Goal: Transaction & Acquisition: Purchase product/service

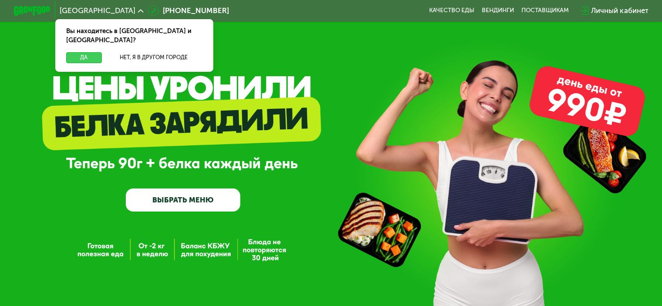
click at [83, 52] on button "Да" at bounding box center [83, 57] width 35 height 11
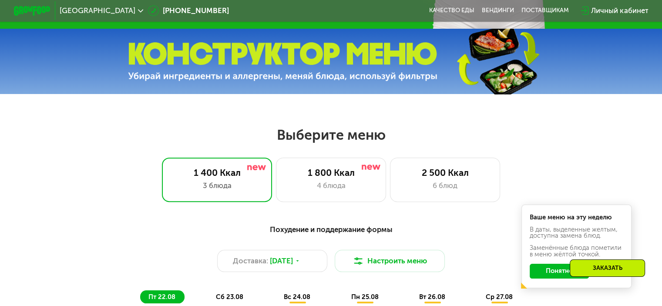
scroll to position [305, 0]
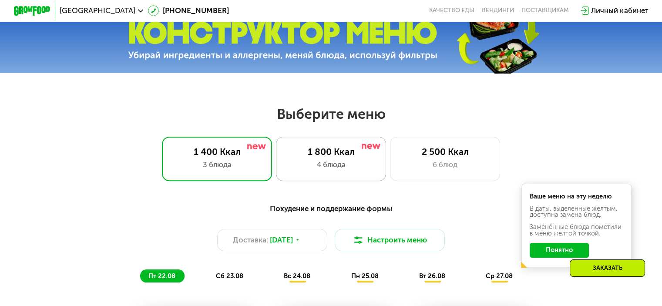
click at [320, 169] on div "4 блюда" at bounding box center [331, 164] width 91 height 11
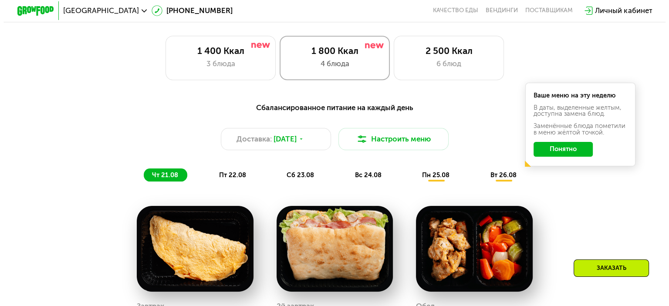
scroll to position [392, 0]
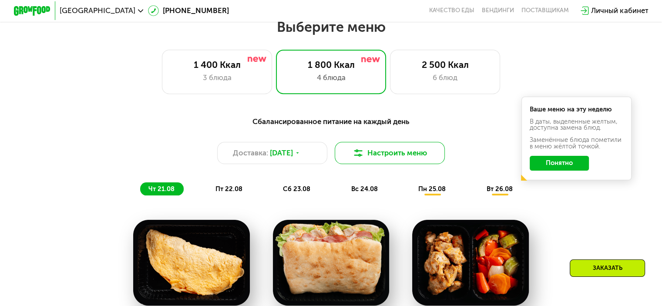
click at [357, 158] on img at bounding box center [358, 153] width 11 height 11
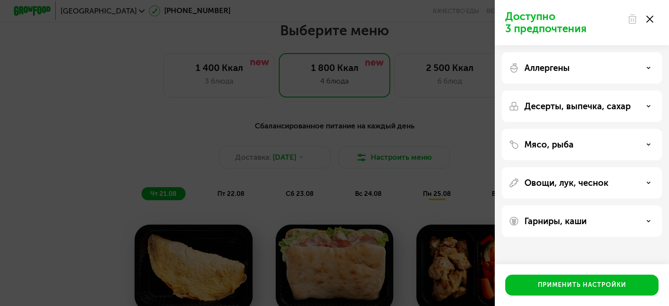
click at [653, 71] on div "Аллергены" at bounding box center [581, 68] width 146 height 10
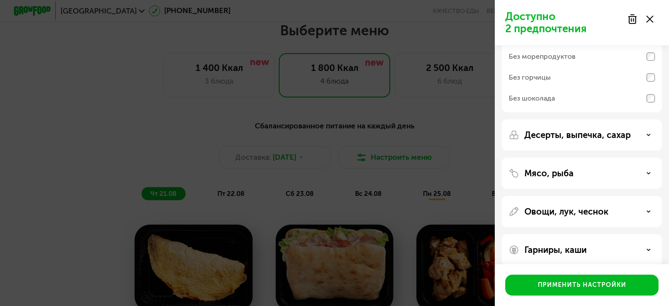
scroll to position [114, 0]
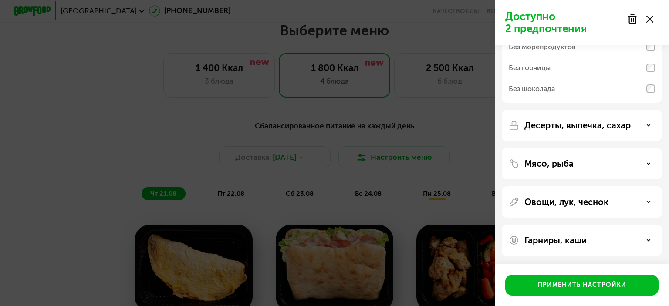
click at [644, 125] on div "Десерты, выпечка, сахар" at bounding box center [581, 125] width 146 height 10
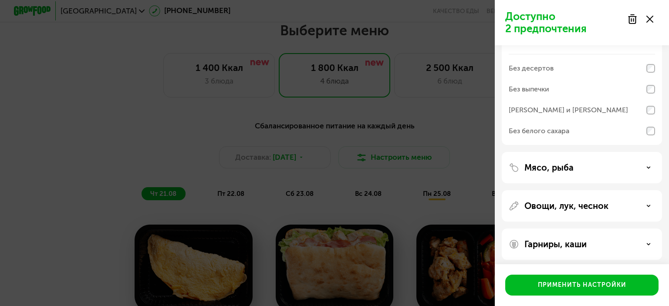
scroll to position [205, 0]
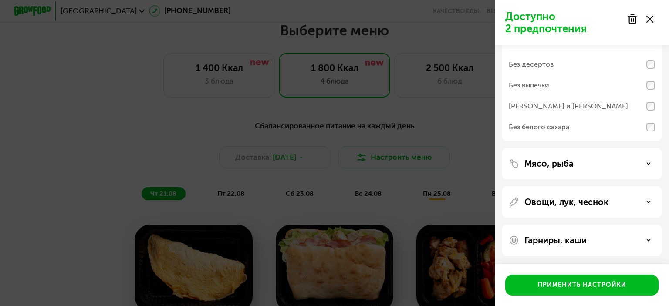
click at [640, 240] on div "Гарниры, каши" at bounding box center [581, 240] width 146 height 10
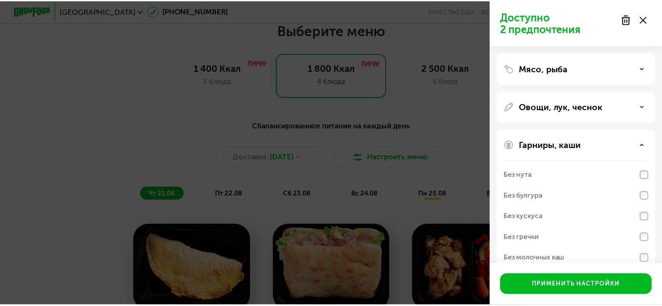
scroll to position [316, 0]
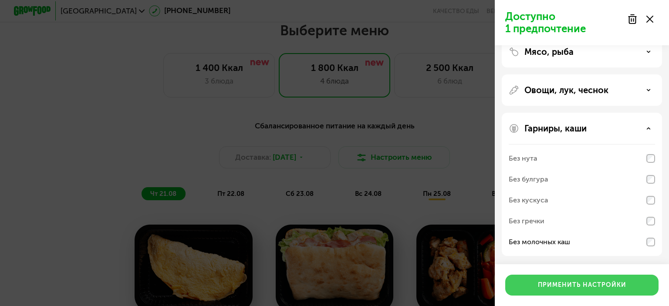
click at [590, 288] on div "Применить настройки" at bounding box center [582, 285] width 88 height 9
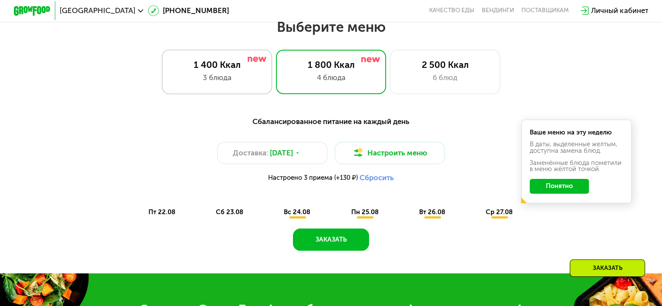
click at [216, 75] on div "3 блюда" at bounding box center [217, 77] width 91 height 11
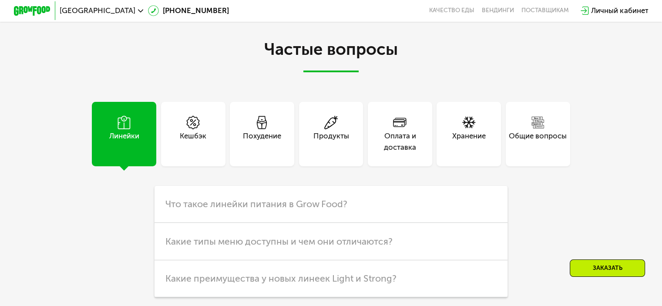
scroll to position [2220, 0]
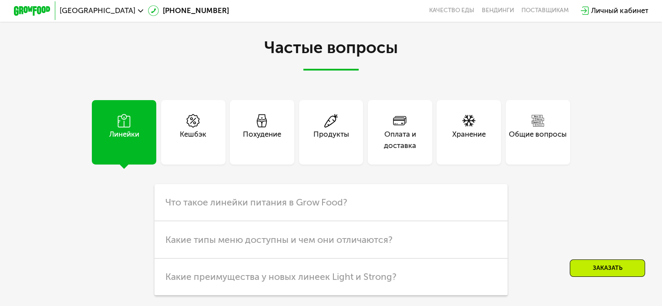
click at [271, 157] on div "Похудение" at bounding box center [262, 132] width 64 height 64
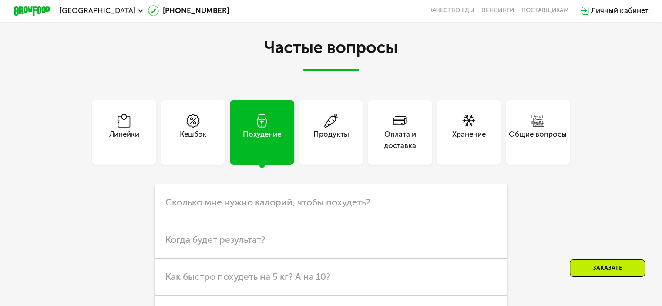
scroll to position [2307, 0]
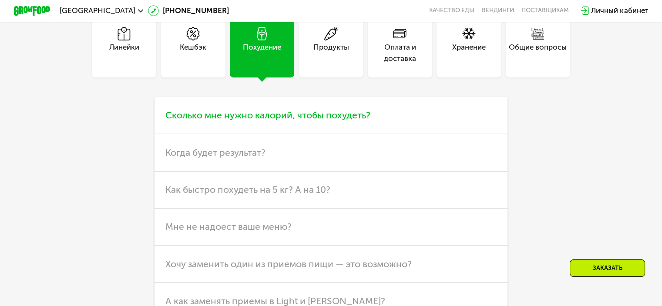
click at [273, 121] on span "Сколько мне нужно калорий, чтобы похудеть?" at bounding box center [267, 115] width 205 height 11
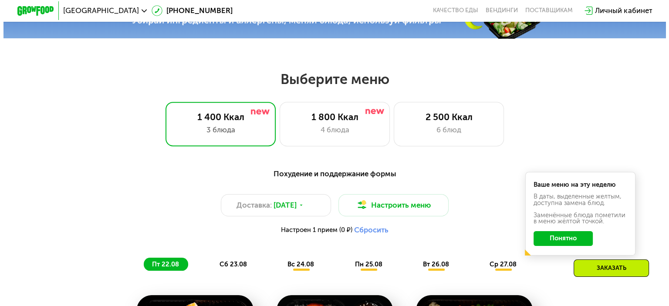
scroll to position [348, 0]
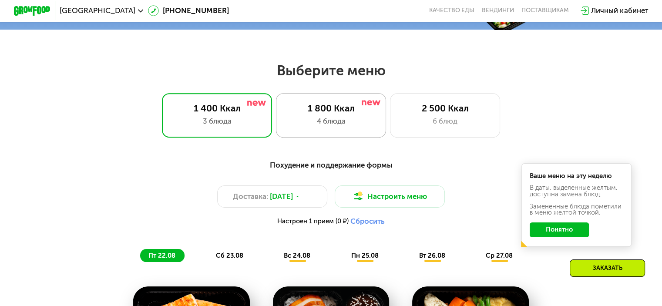
click at [342, 114] on div "1 800 Ккал" at bounding box center [331, 108] width 91 height 11
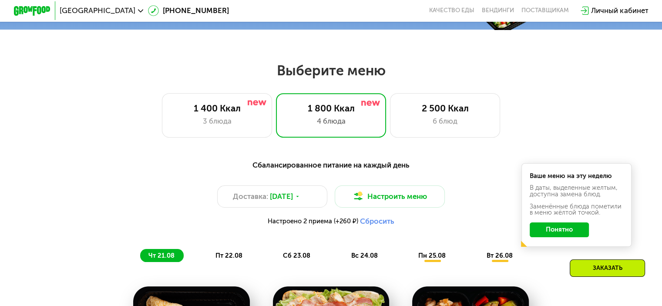
click at [559, 233] on button "Понятно" at bounding box center [559, 229] width 59 height 15
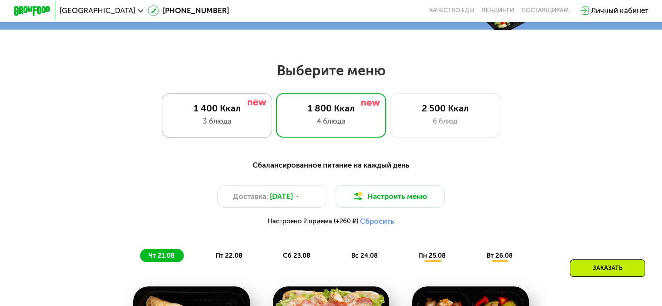
click at [235, 120] on div "3 блюда" at bounding box center [217, 121] width 91 height 11
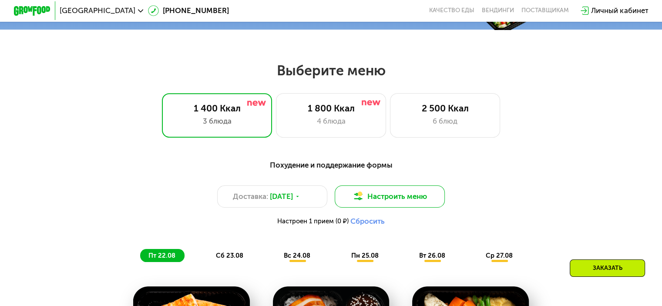
click at [404, 203] on button "Настроить меню" at bounding box center [390, 196] width 111 height 22
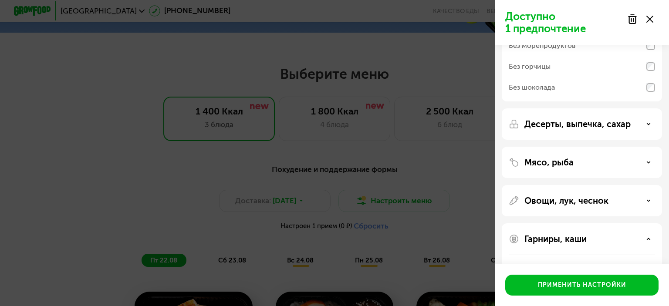
scroll to position [131, 0]
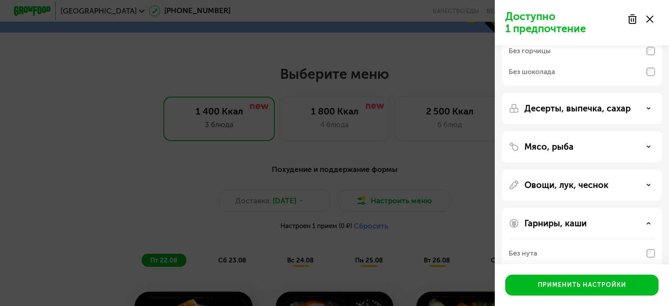
click at [651, 184] on div "Овощи, лук, чеснок" at bounding box center [581, 185] width 146 height 10
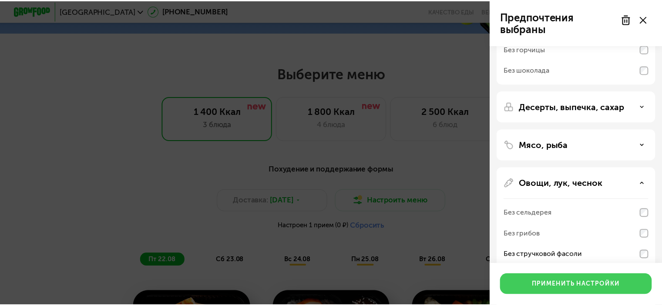
scroll to position [118, 0]
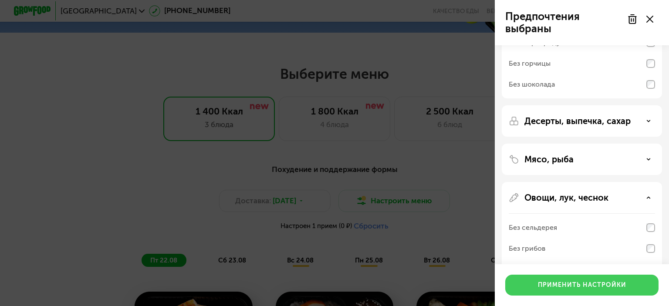
click at [575, 286] on div "Применить настройки" at bounding box center [582, 285] width 88 height 9
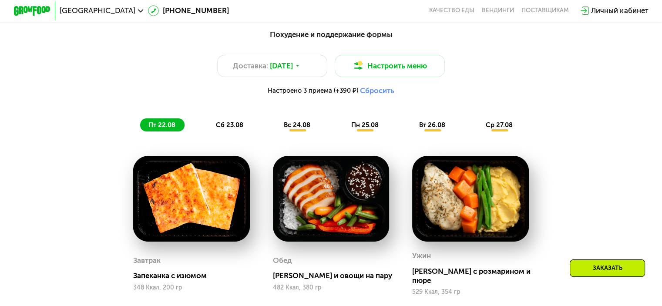
scroll to position [522, 0]
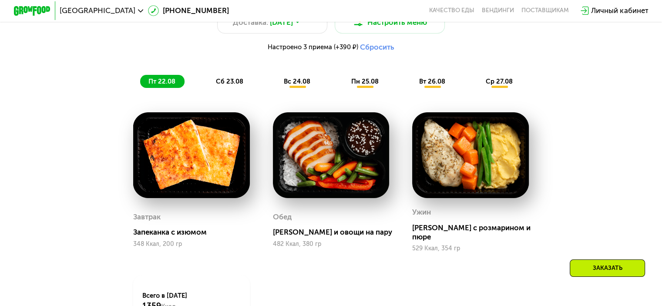
click at [235, 85] on span "сб 23.08" at bounding box center [229, 81] width 27 height 8
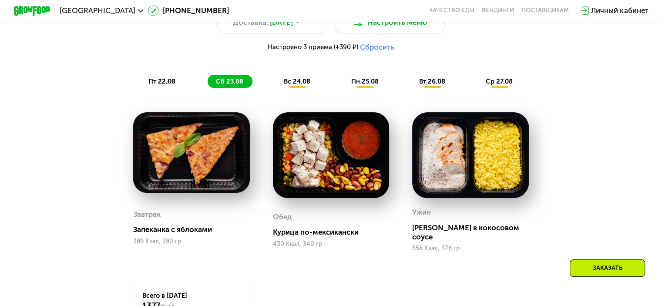
click at [299, 85] on span "вс 24.08" at bounding box center [297, 81] width 27 height 8
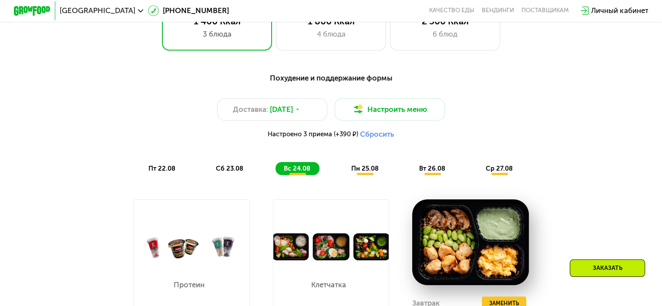
scroll to position [392, 0]
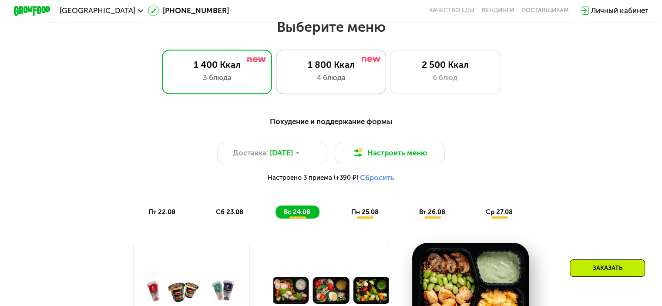
click at [317, 77] on div "4 блюда" at bounding box center [331, 77] width 91 height 11
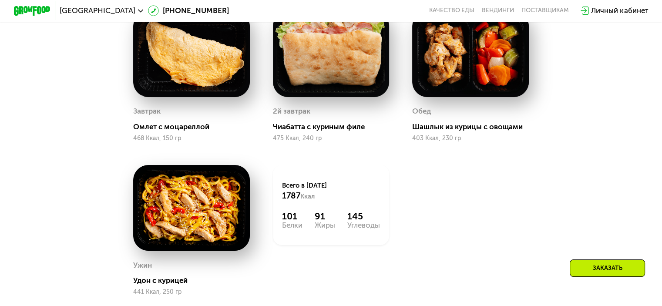
scroll to position [566, 0]
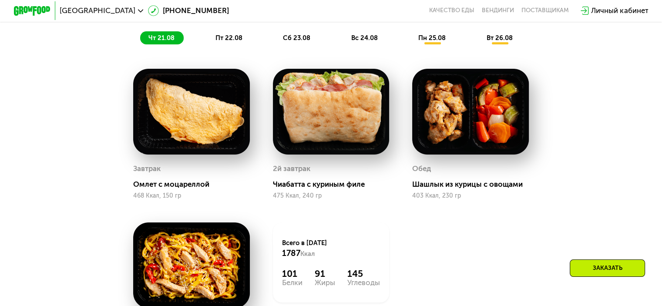
click at [230, 40] on span "пт 22.08" at bounding box center [228, 38] width 27 height 8
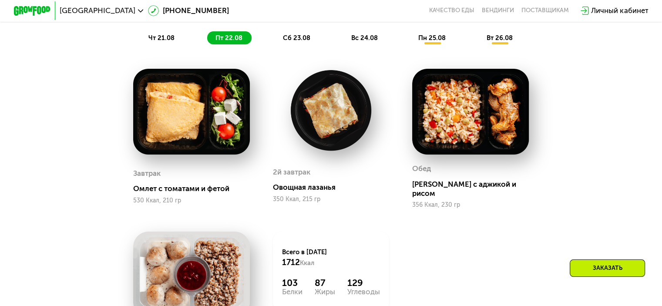
click at [343, 44] on div "сб 23.08" at bounding box center [365, 37] width 44 height 13
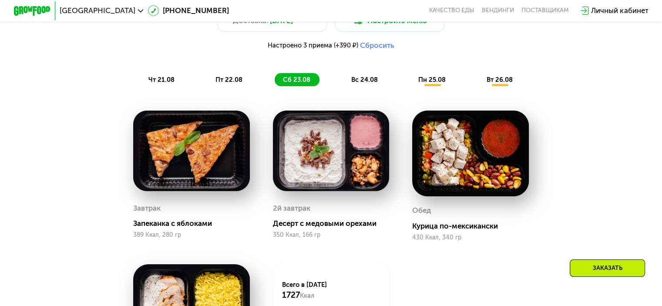
scroll to position [522, 0]
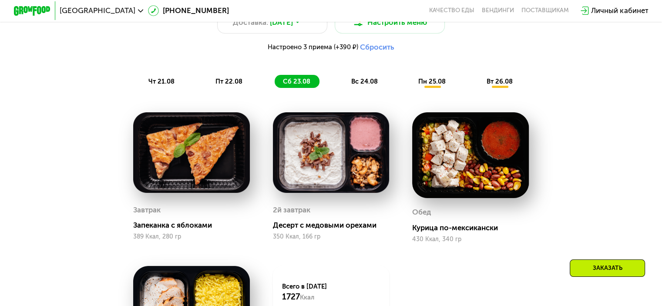
click at [362, 85] on span "вс 24.08" at bounding box center [364, 81] width 27 height 8
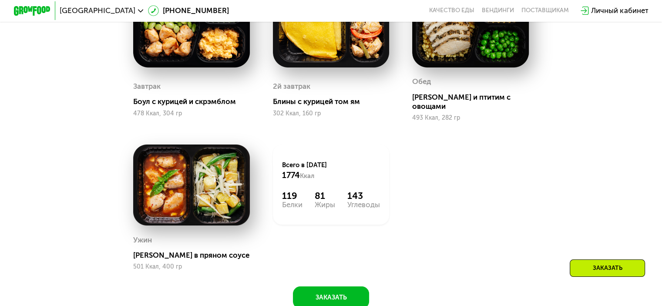
scroll to position [479, 0]
